Goal: Task Accomplishment & Management: Use online tool/utility

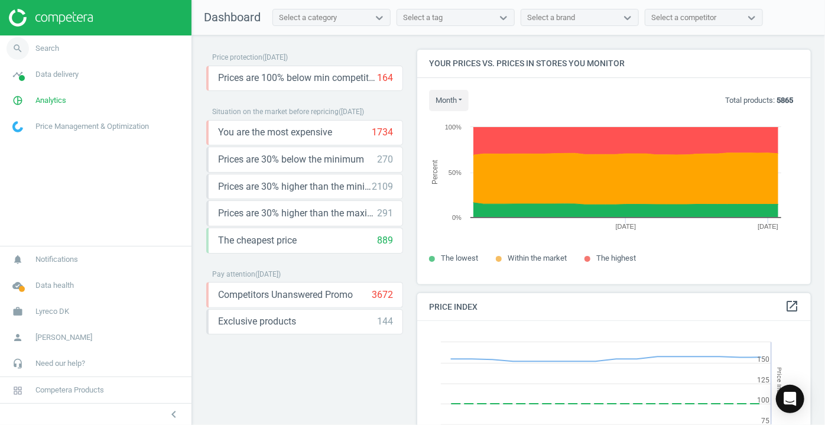
scroll to position [289, 402]
click at [15, 50] on icon "search" at bounding box center [18, 48] width 22 height 22
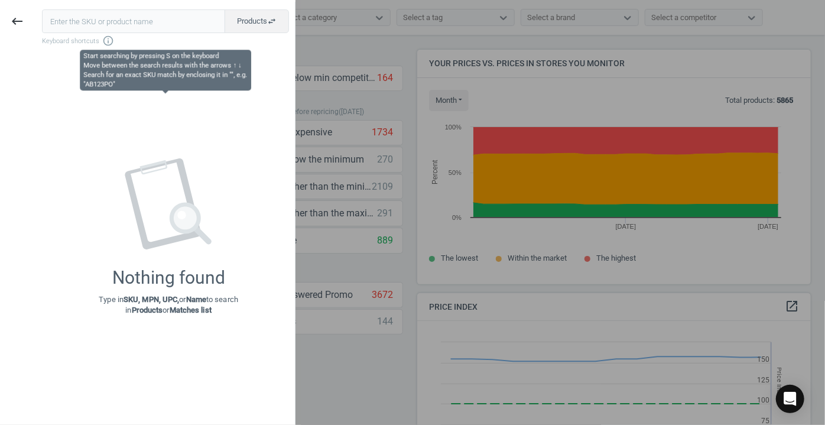
type input "18521295"
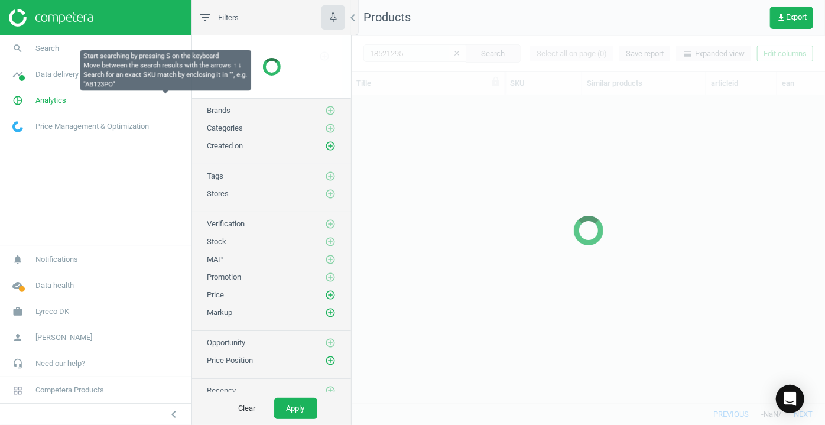
scroll to position [291, 465]
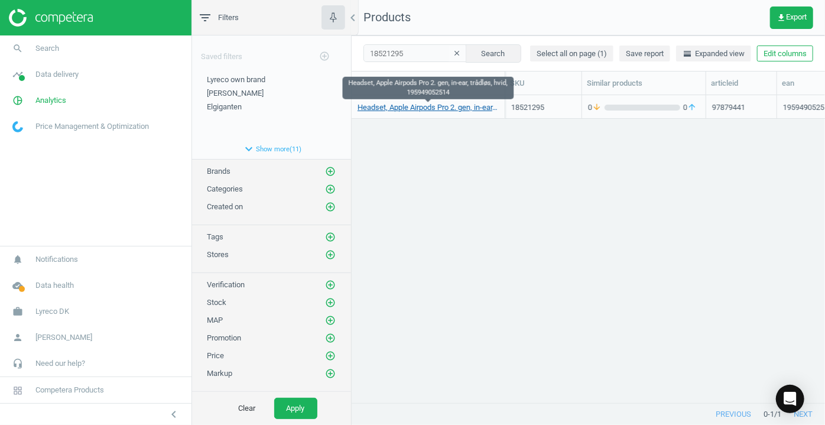
click at [392, 109] on link "Headset, Apple Airpods Pro 2. gen, in-ear, trådløs, hvid, 195949052514" at bounding box center [428, 107] width 141 height 11
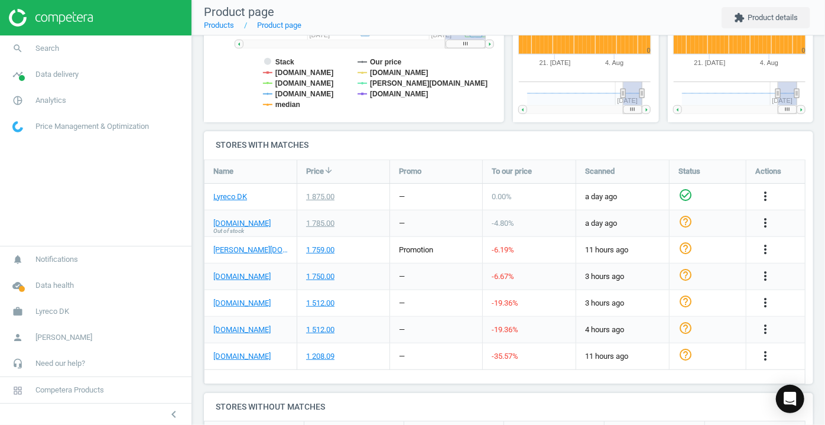
scroll to position [322, 0]
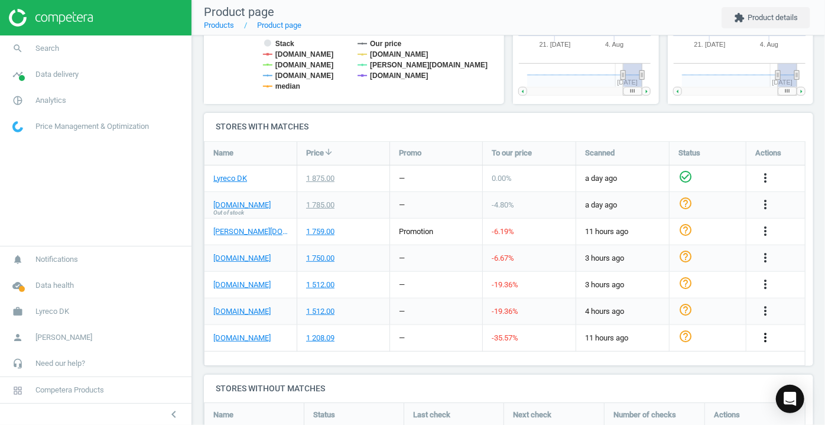
click at [764, 335] on icon "more_vert" at bounding box center [765, 337] width 14 height 14
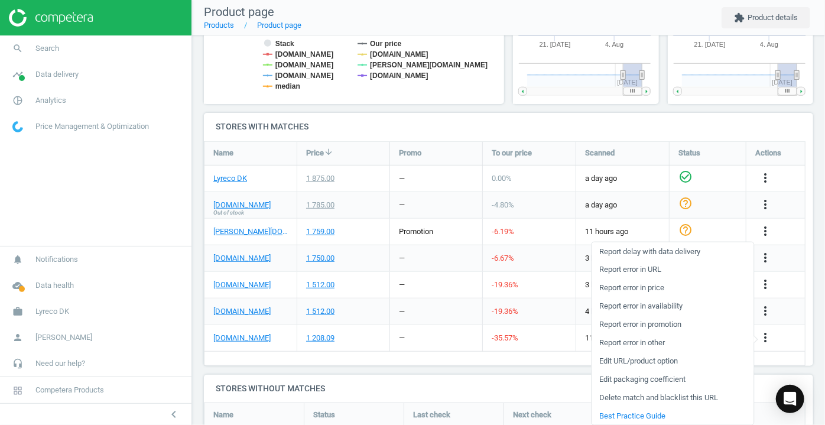
click at [658, 363] on link "Edit URL/product option" at bounding box center [673, 361] width 162 height 18
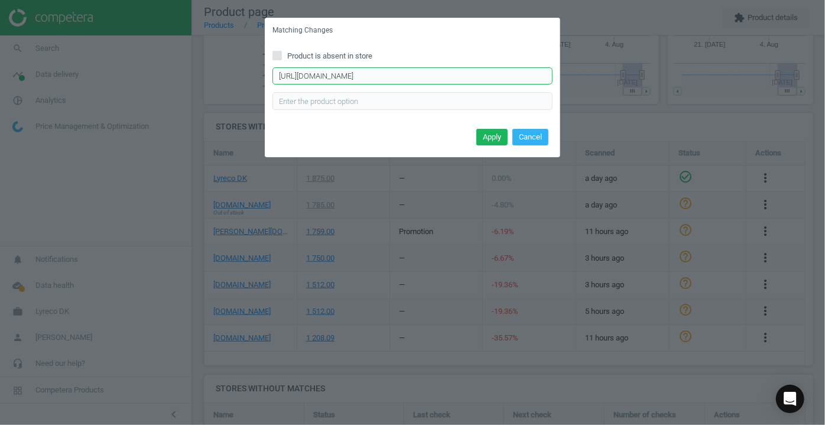
drag, startPoint x: 500, startPoint y: 73, endPoint x: 258, endPoint y: 78, distance: 241.8
click at [258, 78] on div "Matching Changes Product is absent in store https://daarbakredoffice.dk/apple-a…" at bounding box center [412, 212] width 825 height 425
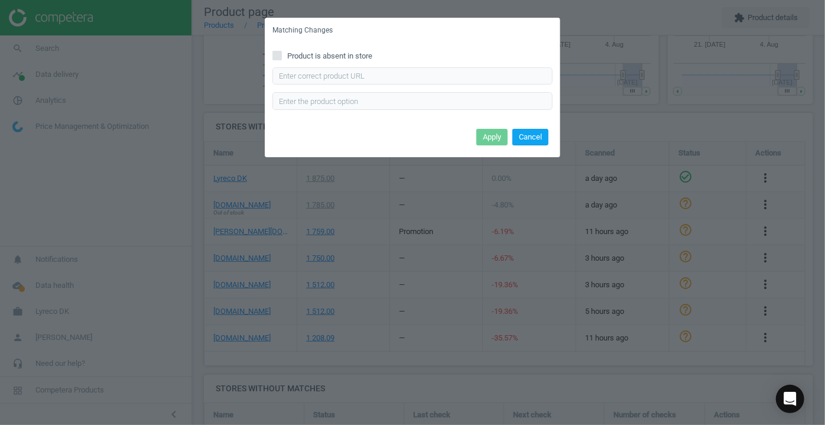
click at [530, 139] on button "Cancel" at bounding box center [530, 137] width 36 height 17
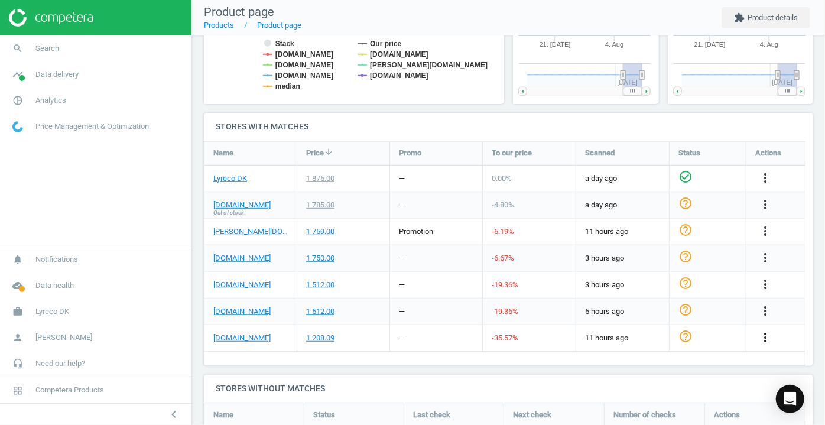
click at [761, 335] on icon "more_vert" at bounding box center [765, 337] width 14 height 14
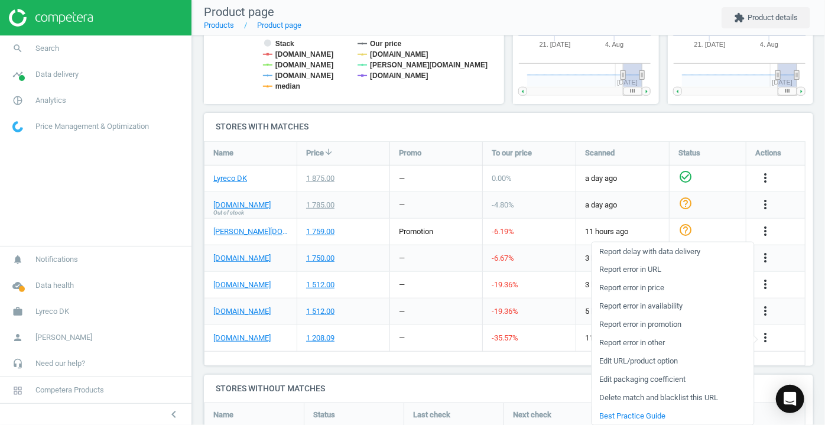
click at [668, 398] on link "Delete match and blacklist this URL" at bounding box center [673, 397] width 162 height 18
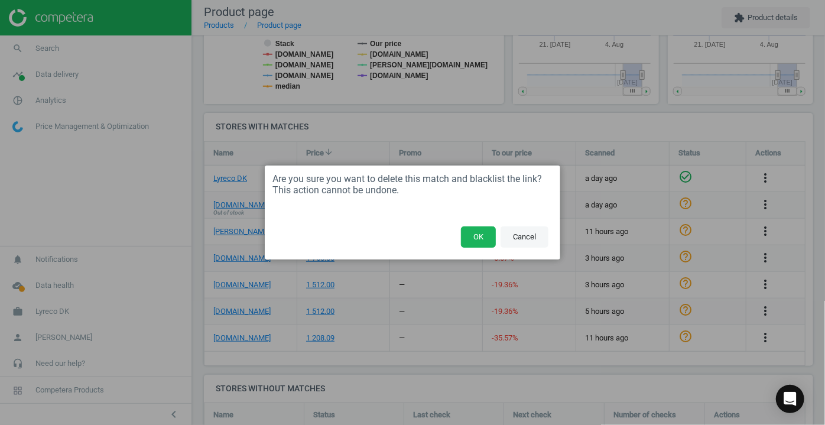
click at [531, 239] on button "Cancel" at bounding box center [525, 236] width 48 height 21
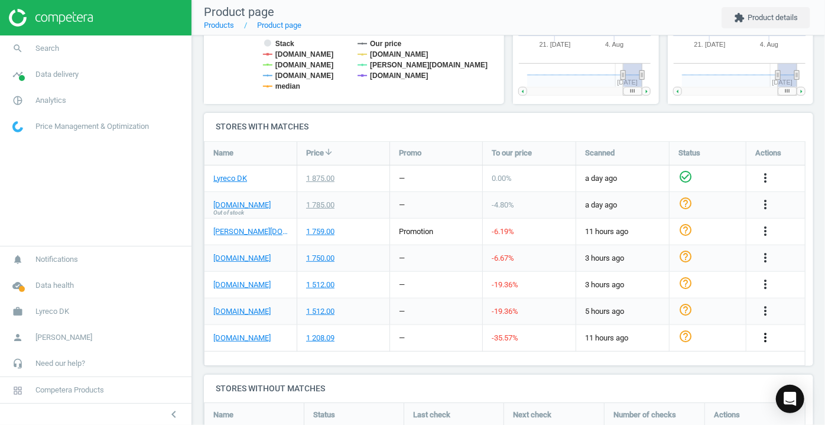
click at [766, 337] on icon "more_vert" at bounding box center [765, 337] width 14 height 14
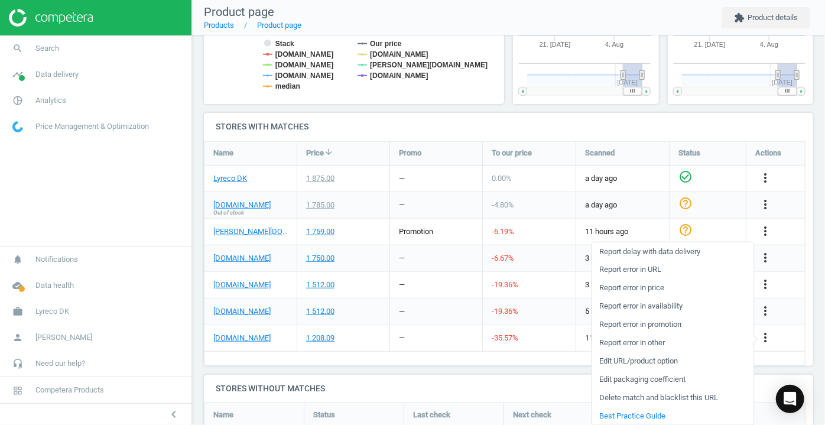
click at [655, 267] on link "Report error in URL" at bounding box center [673, 270] width 162 height 18
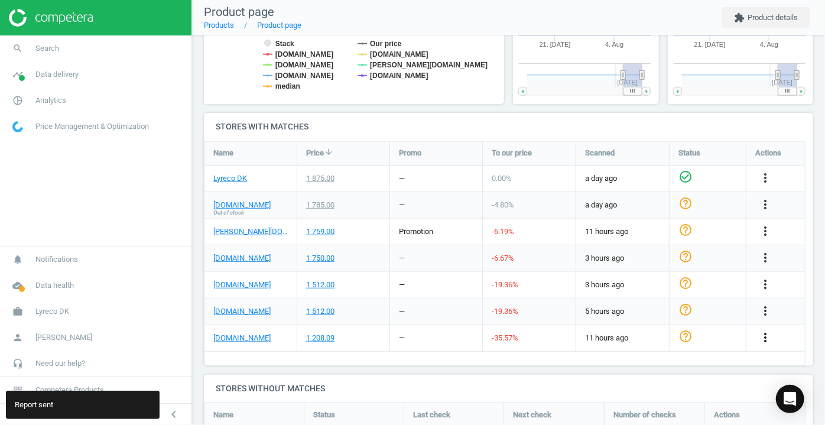
click at [764, 337] on icon "more_vert" at bounding box center [765, 337] width 14 height 14
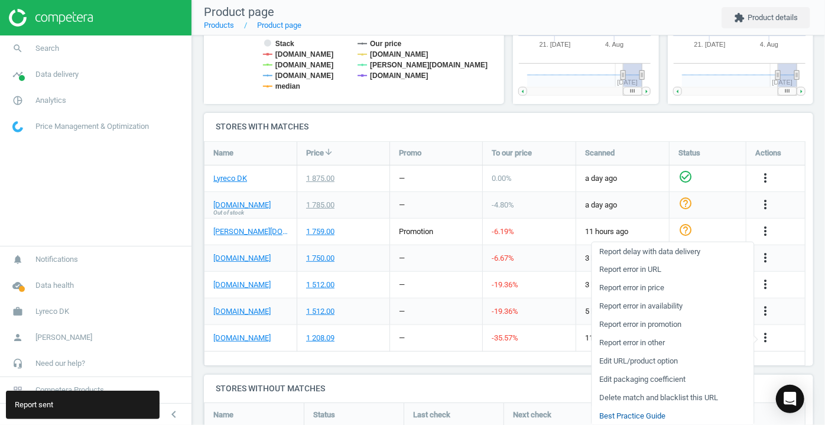
click at [647, 414] on link "Best Practice Guide" at bounding box center [673, 416] width 162 height 18
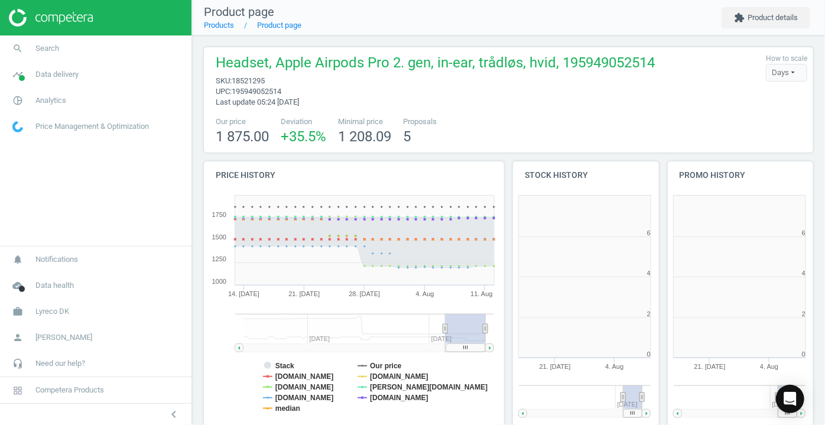
scroll to position [254, 161]
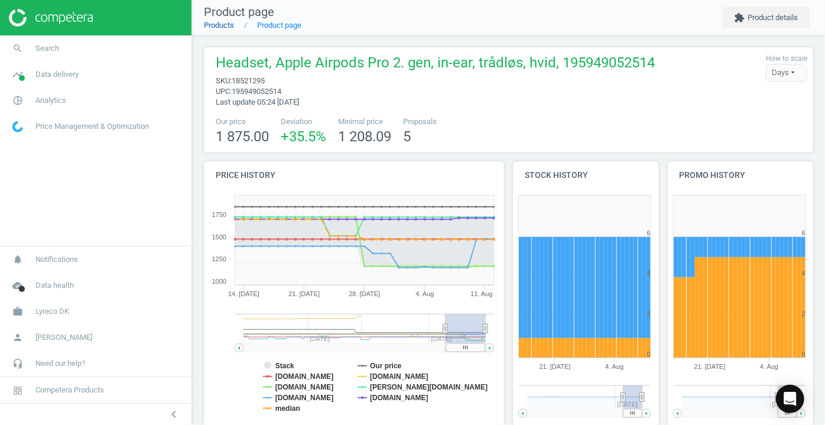
click at [223, 25] on link "Products" at bounding box center [219, 25] width 30 height 9
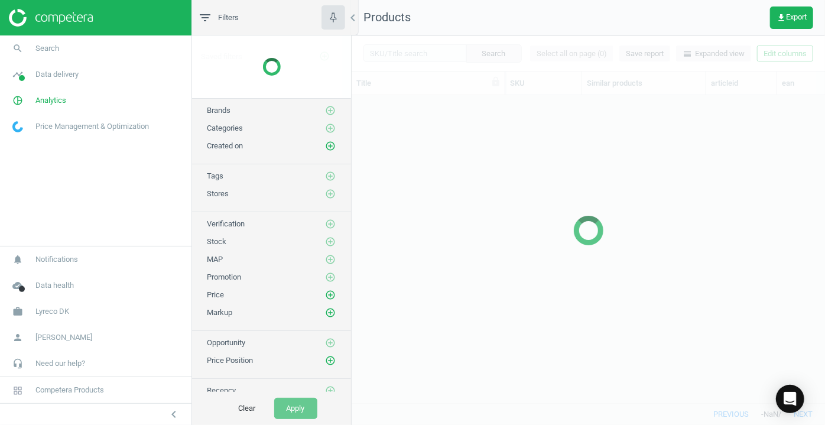
scroll to position [291, 465]
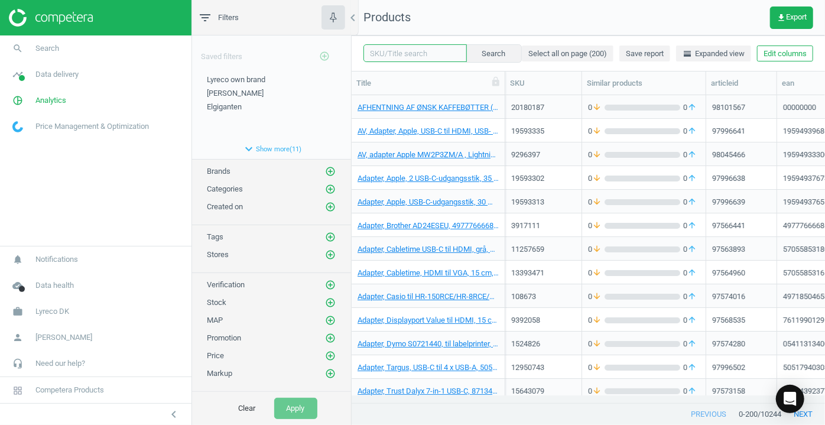
click at [390, 53] on input "text" at bounding box center [414, 53] width 103 height 18
click at [369, 53] on input "8683204" at bounding box center [414, 53] width 103 height 18
type input "18683204"
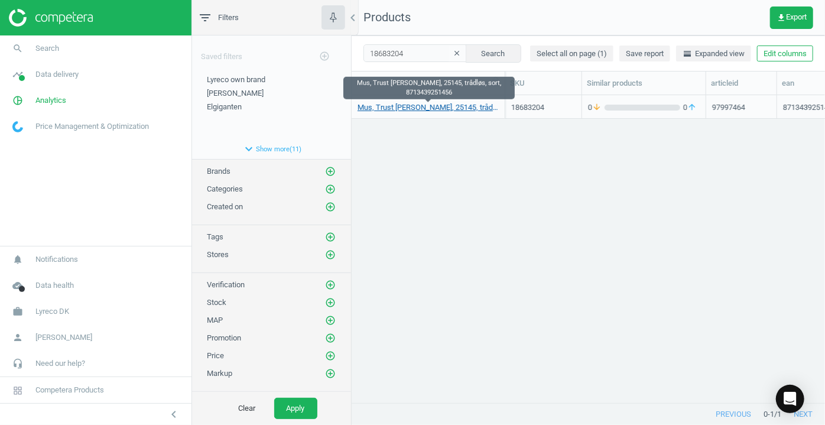
click at [402, 108] on link "Mus, Trust [PERSON_NAME], 25145, trådløs, sort, 8713439251456" at bounding box center [428, 107] width 141 height 11
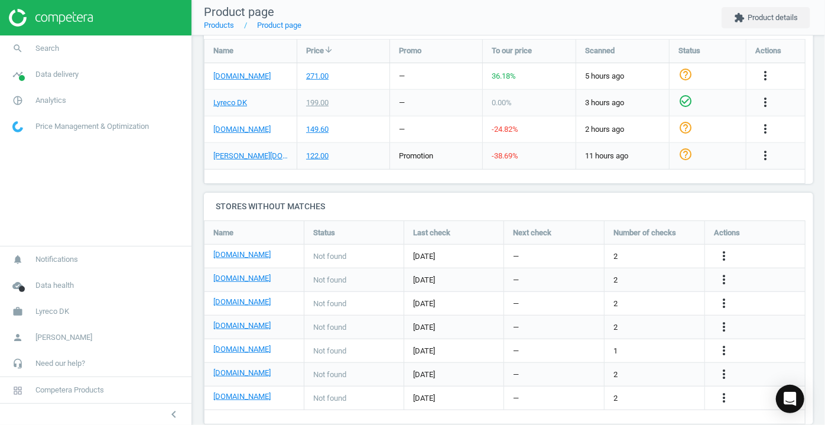
scroll to position [430, 0]
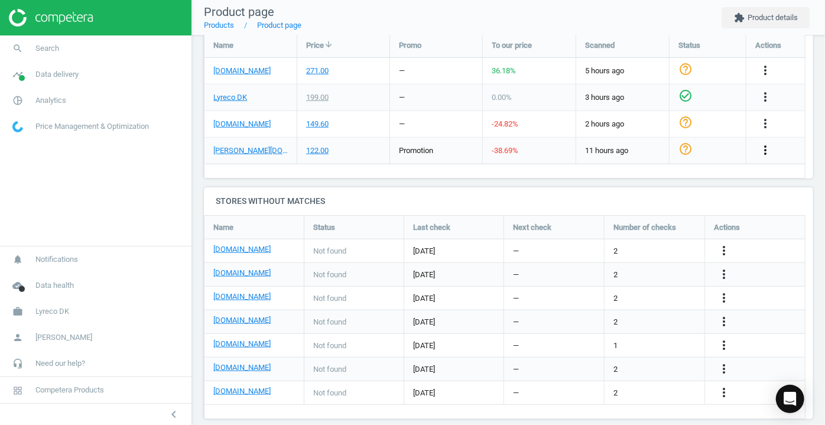
click at [765, 149] on icon "more_vert" at bounding box center [765, 150] width 14 height 14
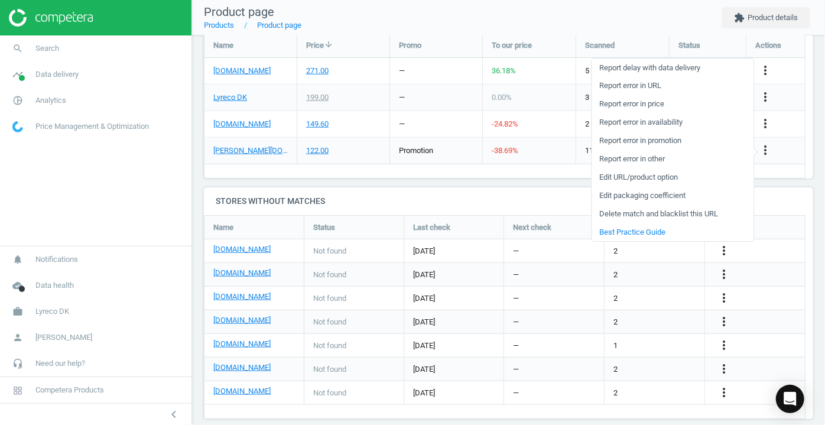
click at [671, 178] on link "Edit URL/product option" at bounding box center [673, 177] width 162 height 18
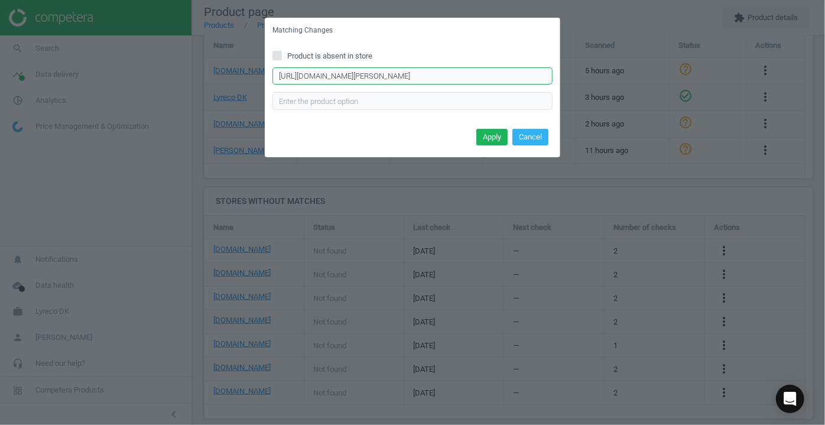
scroll to position [0, 138]
drag, startPoint x: 278, startPoint y: 76, endPoint x: 814, endPoint y: 84, distance: 536.1
click at [814, 84] on div "Matching Changes Product is absent in store https://www.lomax.dk/elektronik/com…" at bounding box center [412, 212] width 825 height 425
paste input "https://www.lomax.dk/elektronik/computer-og-tablet-tilbehoer/mus-og-tastaturer/…"
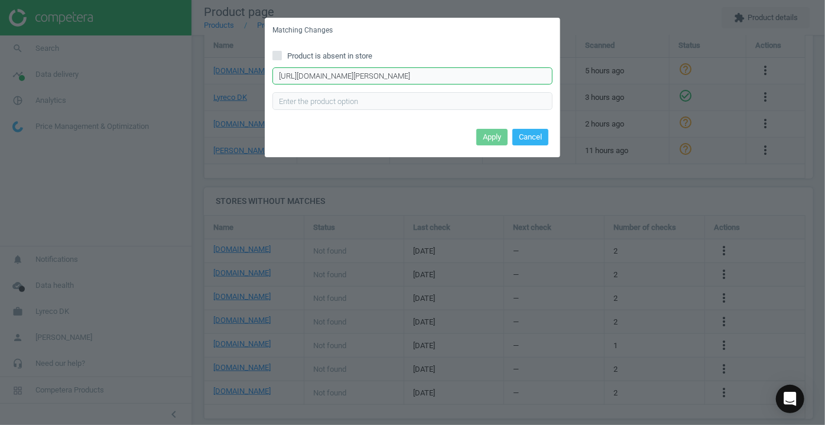
scroll to position [0, 170]
type input "https://www.lomax.dk/elektronik/computer-og-tablet-tilbehoer/mus-og-tastaturer/…"
click at [492, 137] on button "Apply" at bounding box center [491, 137] width 31 height 17
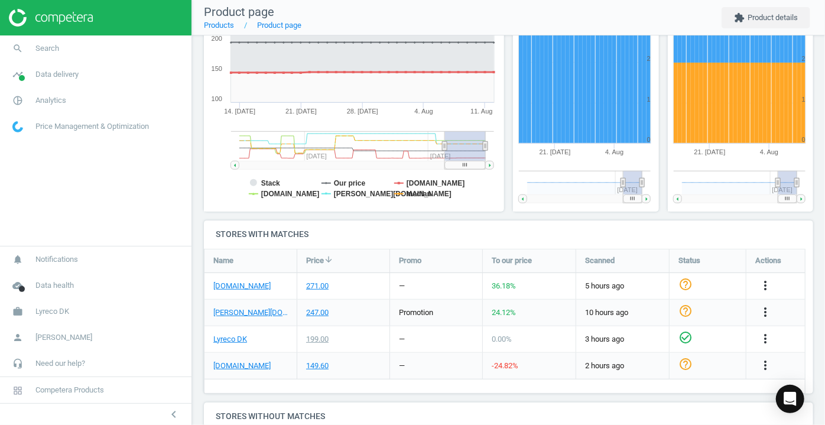
scroll to position [268, 0]
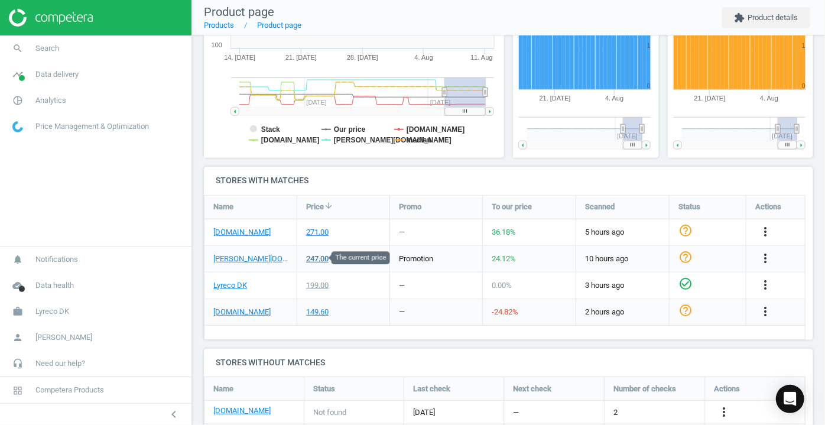
click at [313, 258] on div "247.00" at bounding box center [317, 259] width 22 height 11
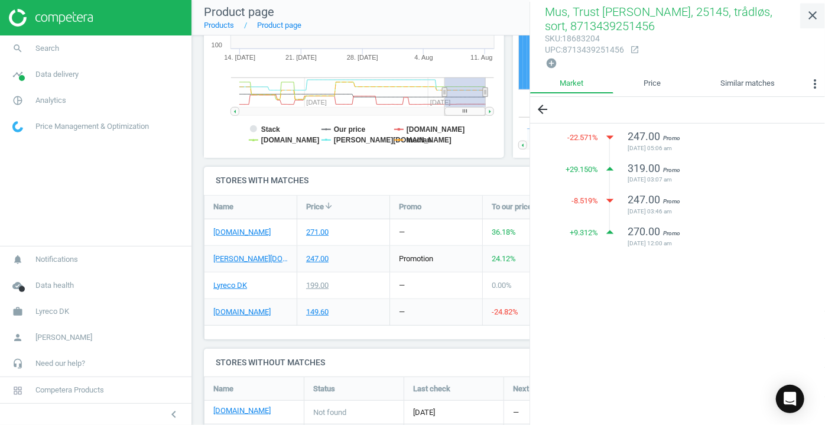
click at [813, 11] on icon "close" at bounding box center [812, 15] width 14 height 14
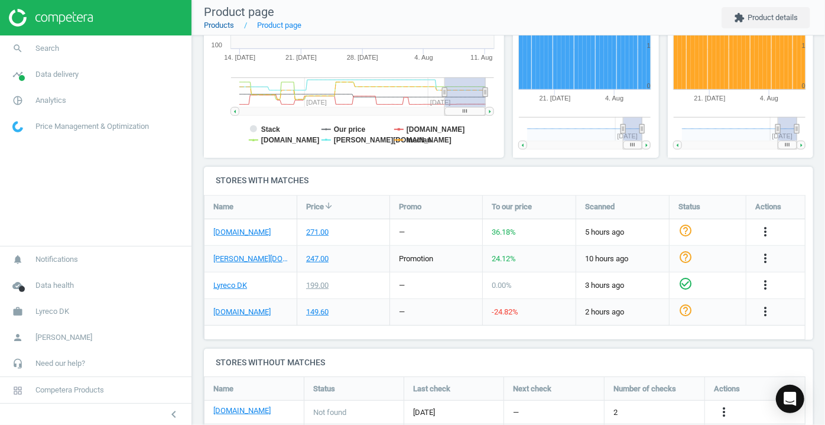
click at [221, 23] on link "Products" at bounding box center [219, 25] width 30 height 9
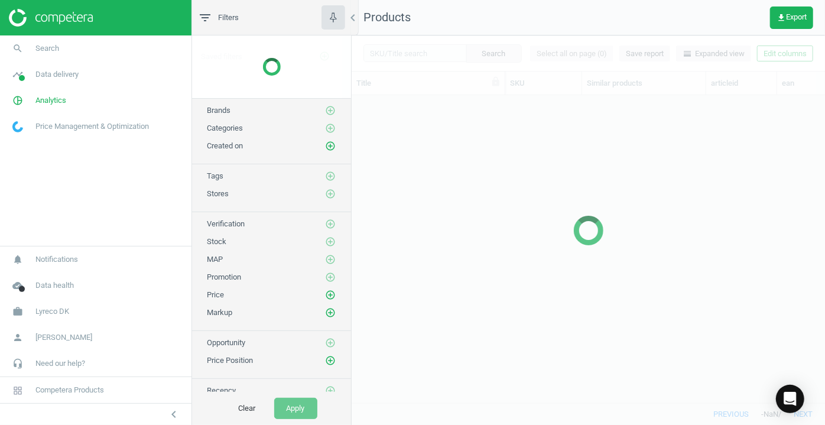
scroll to position [291, 465]
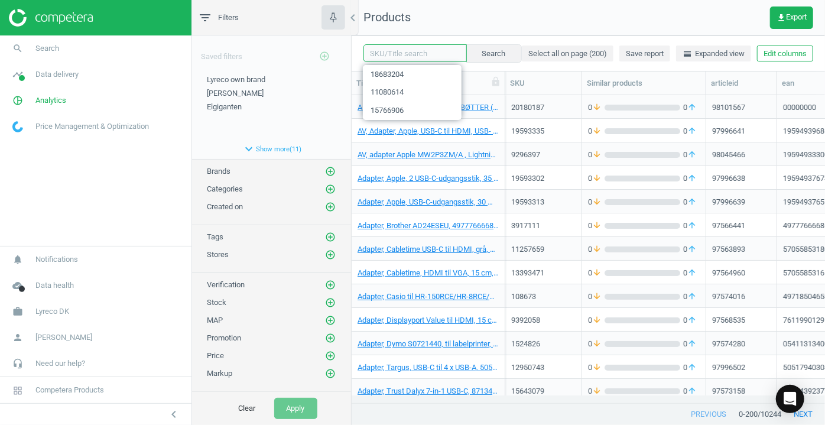
click at [384, 53] on input "text" at bounding box center [414, 53] width 103 height 18
type input "19702468"
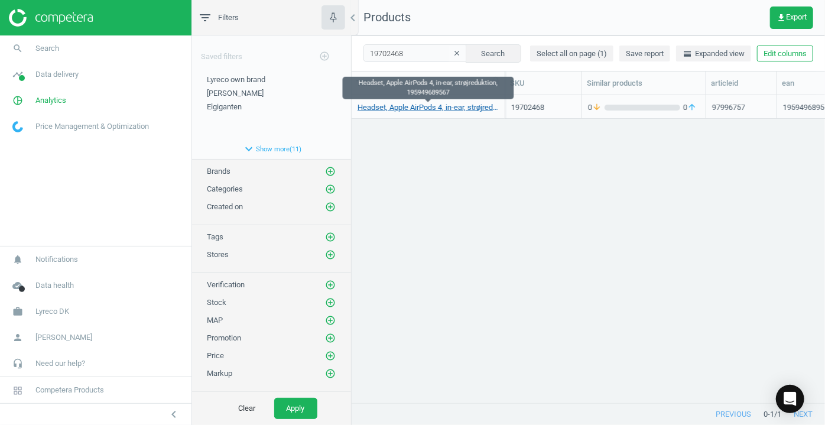
click at [394, 108] on link "Headset, Apple AirPods 4, in-ear, strøjreduktion, 195949689567" at bounding box center [428, 107] width 141 height 11
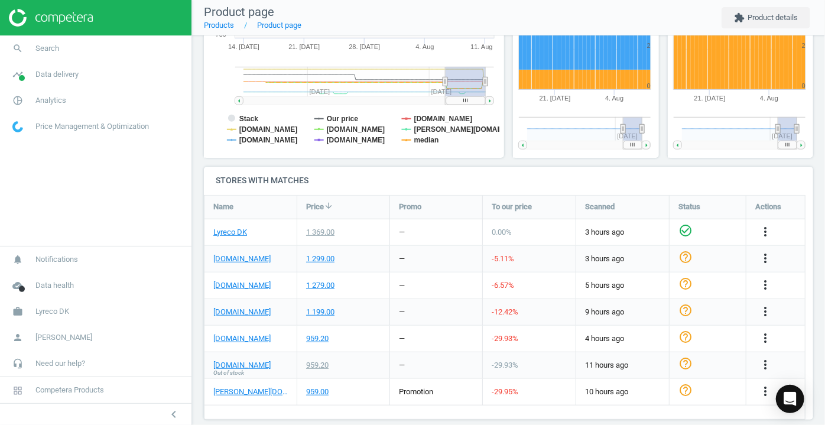
scroll to position [322, 0]
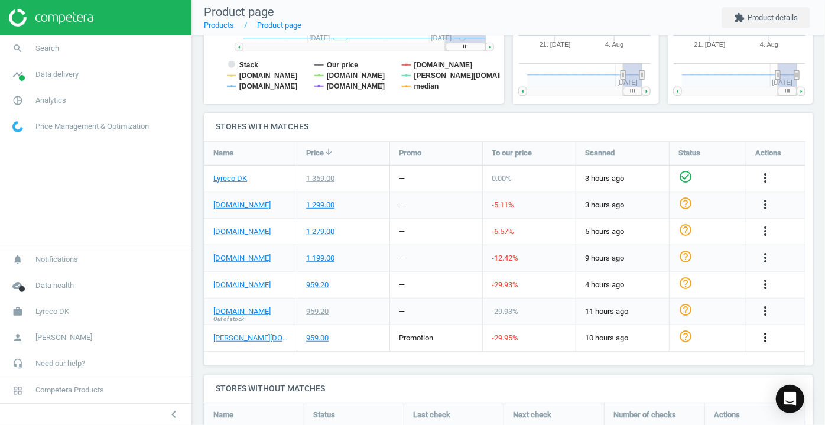
click at [767, 336] on icon "more_vert" at bounding box center [765, 337] width 14 height 14
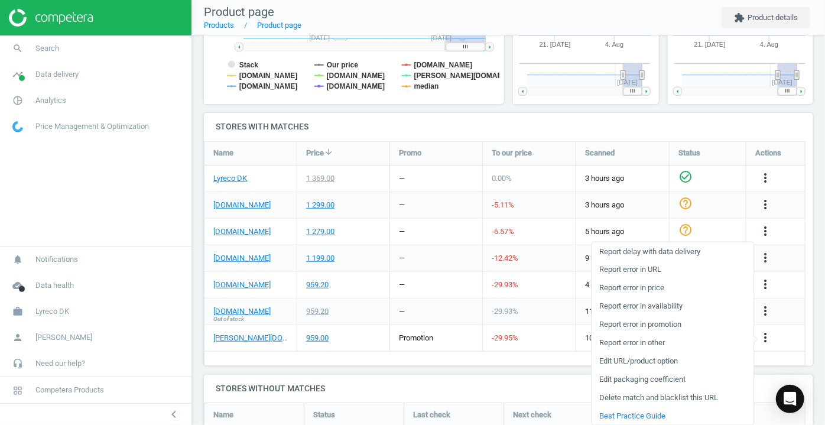
click at [660, 359] on link "Edit URL/product option" at bounding box center [673, 361] width 162 height 18
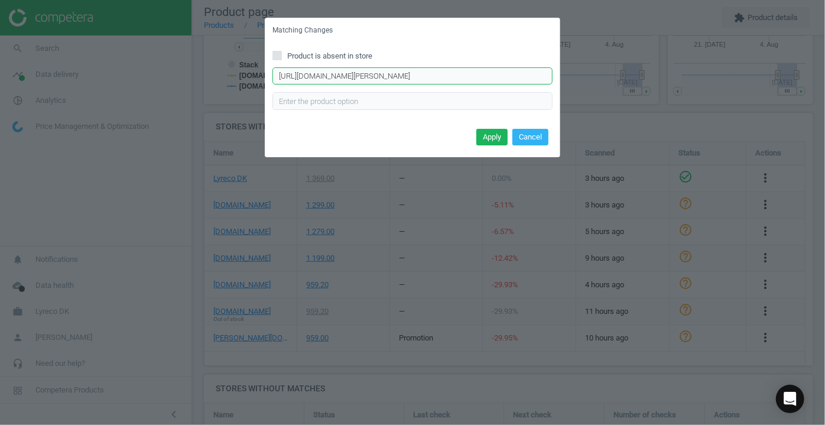
scroll to position [0, 128]
drag, startPoint x: 277, startPoint y: 73, endPoint x: 751, endPoint y: 88, distance: 473.6
click at [751, 88] on div "Matching Changes Product is absent in store [URL][DOMAIN_NAME][PERSON_NAME] Ent…" at bounding box center [412, 212] width 825 height 425
paste input "[URL][DOMAIN_NAME][PERSON_NAME]"
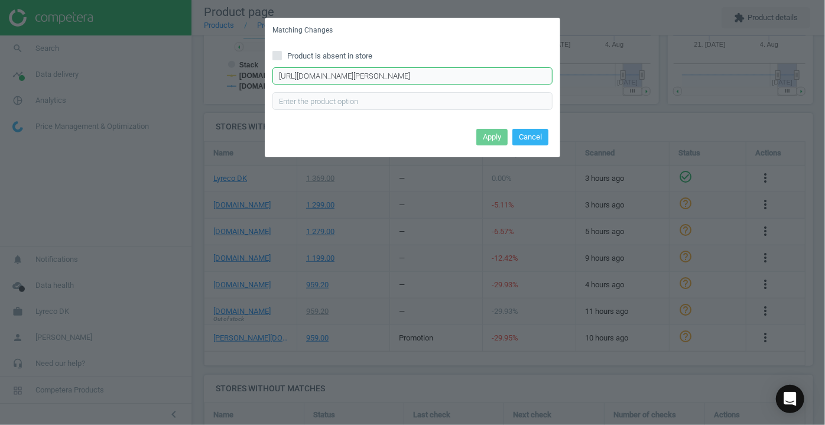
scroll to position [0, 138]
type input "[URL][DOMAIN_NAME][PERSON_NAME]"
click at [499, 134] on button "Apply" at bounding box center [491, 137] width 31 height 17
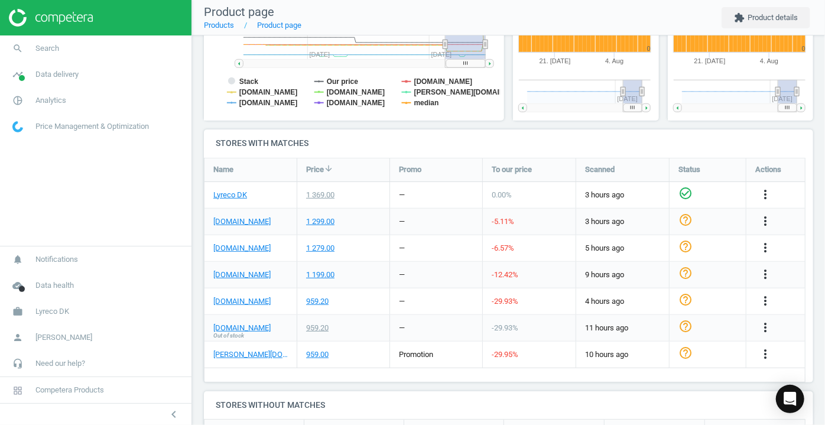
scroll to position [322, 0]
